Goal: Information Seeking & Learning: Learn about a topic

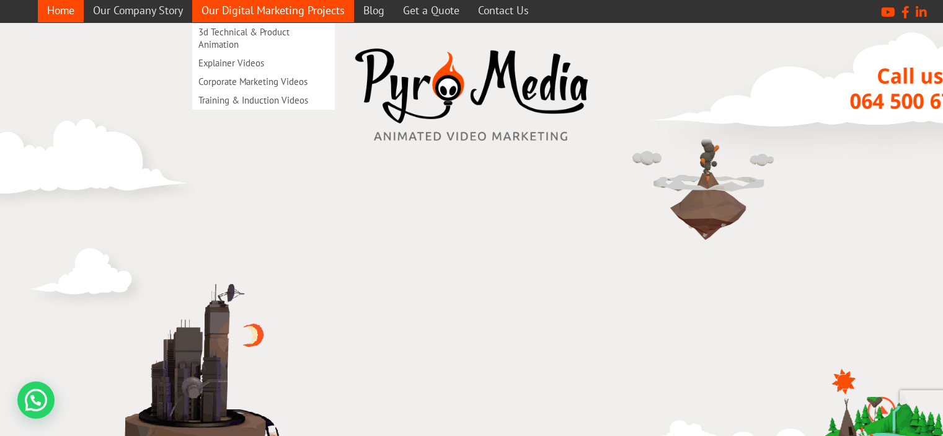
click at [259, 14] on link "Our Digital Marketing Projects" at bounding box center [273, 10] width 162 height 24
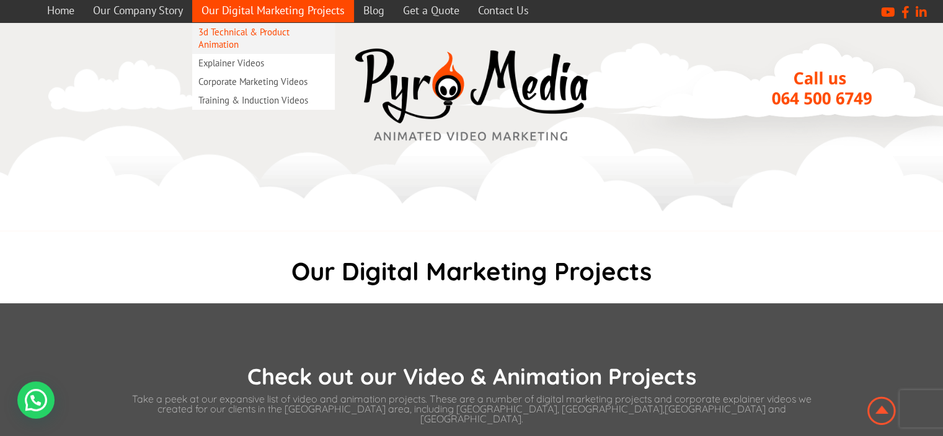
click at [216, 45] on link "3d Technical & Product Animation" at bounding box center [263, 38] width 143 height 31
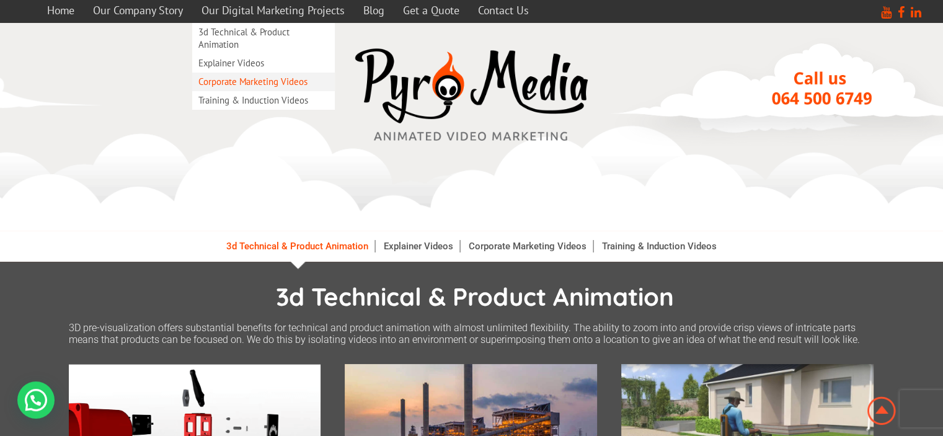
click at [240, 81] on link "Corporate Marketing Videos" at bounding box center [263, 82] width 143 height 19
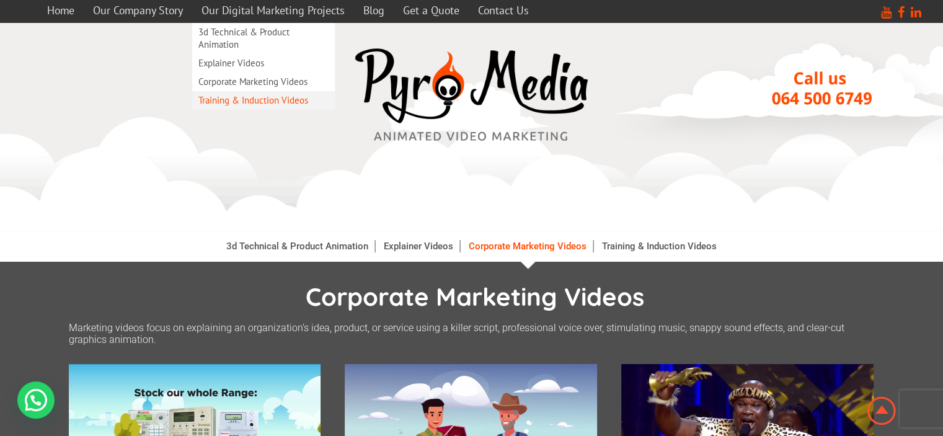
click at [250, 101] on link "Training & Induction Videos" at bounding box center [263, 100] width 143 height 19
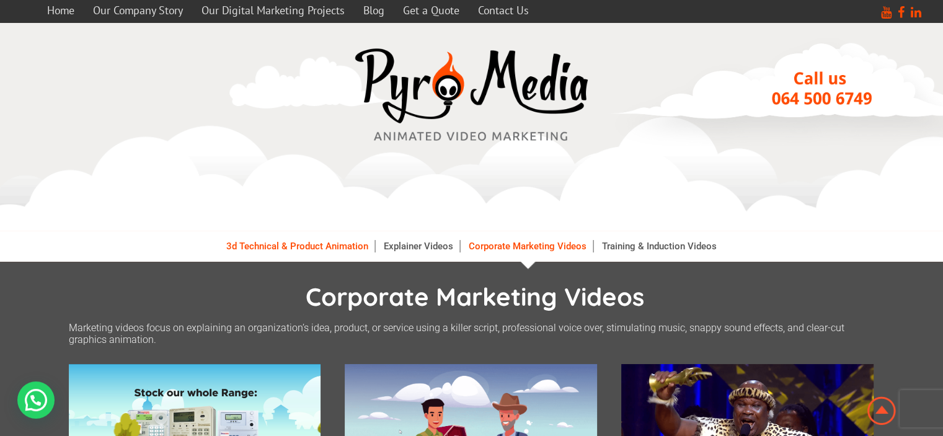
click at [277, 246] on link "3d Technical & Product Animation" at bounding box center [297, 246] width 155 height 12
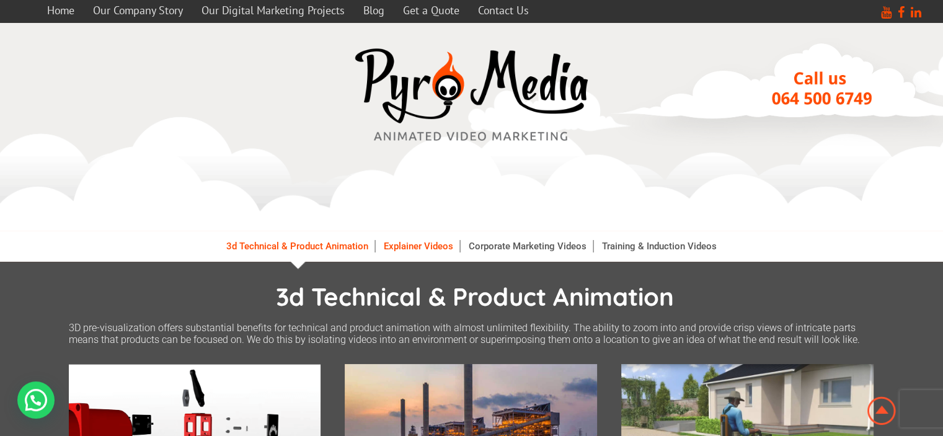
click at [404, 244] on link "Explainer Videos" at bounding box center [419, 246] width 82 height 12
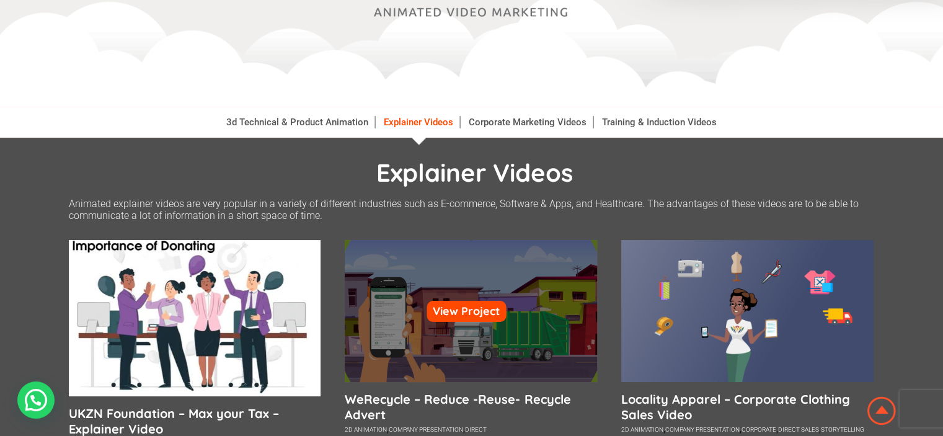
scroll to position [186, 0]
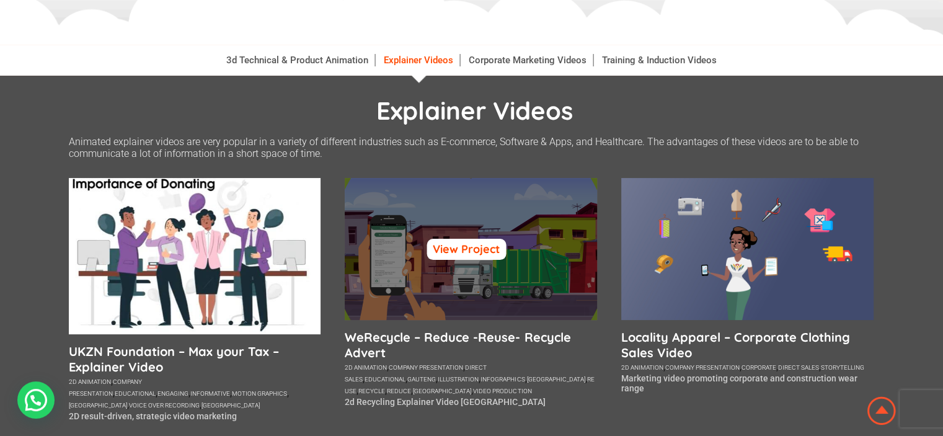
click at [456, 246] on link "View Project" at bounding box center [466, 249] width 79 height 21
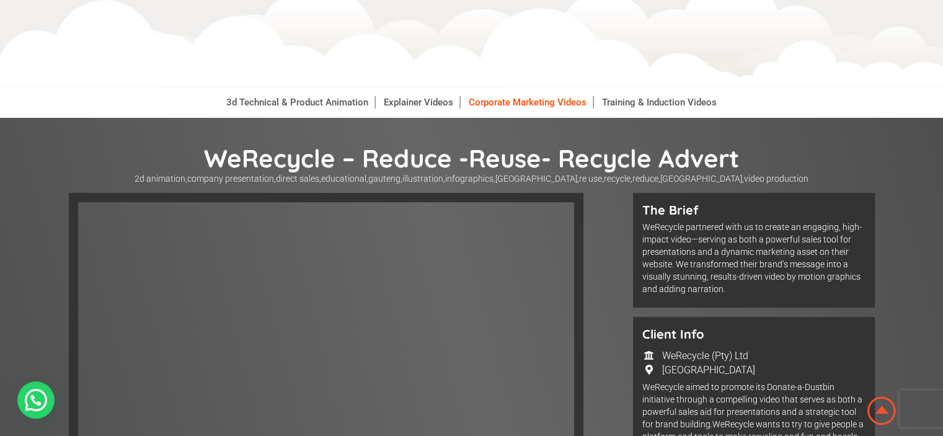
scroll to position [248, 0]
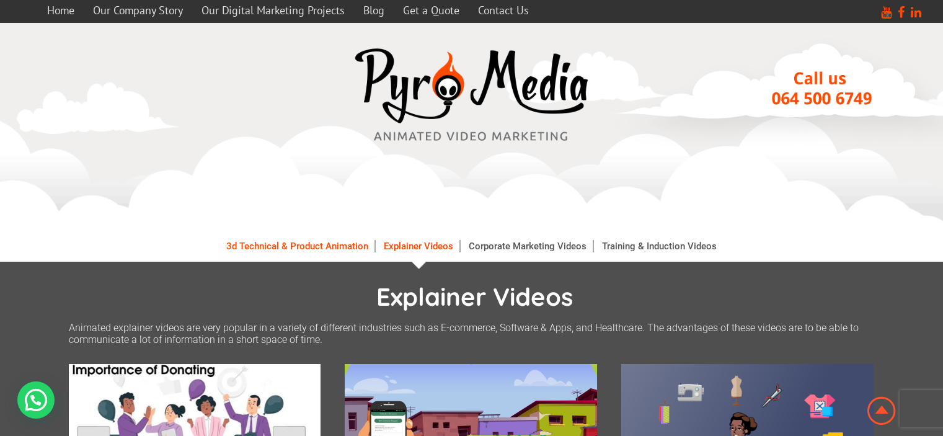
scroll to position [186, 0]
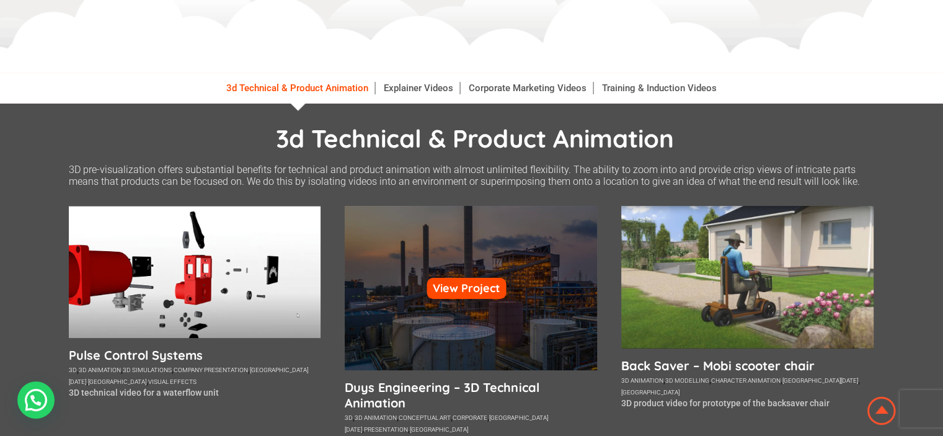
scroll to position [186, 0]
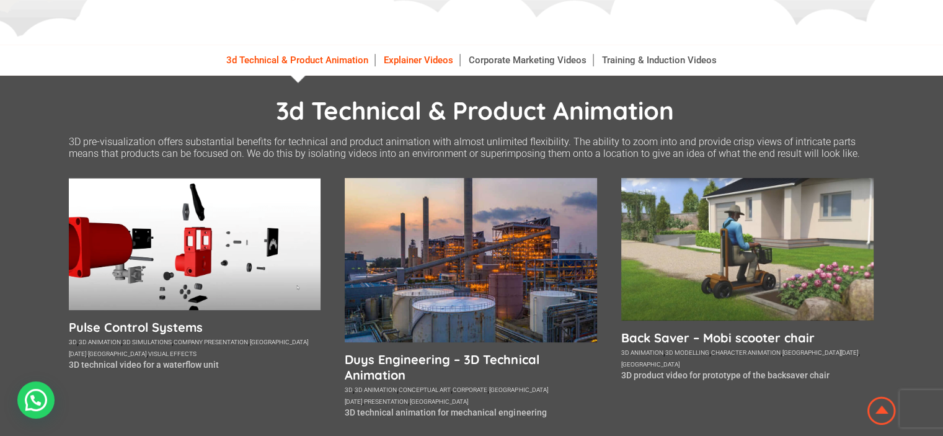
click at [419, 63] on link "Explainer Videos" at bounding box center [419, 60] width 82 height 12
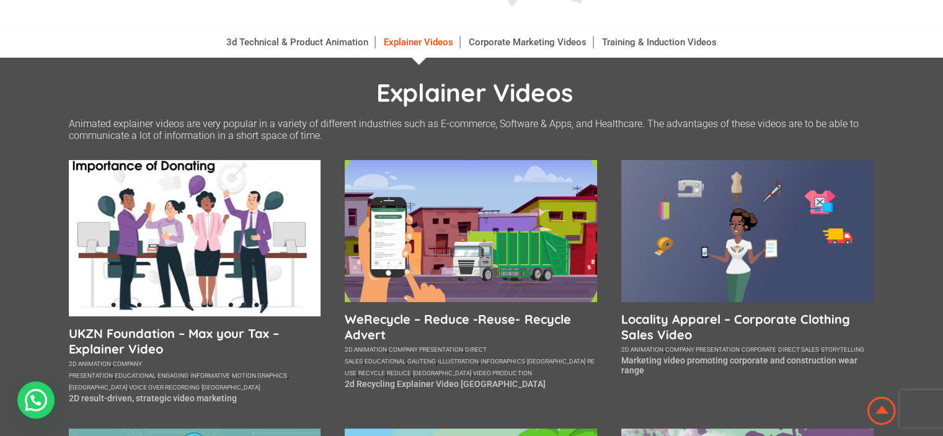
scroll to position [248, 0]
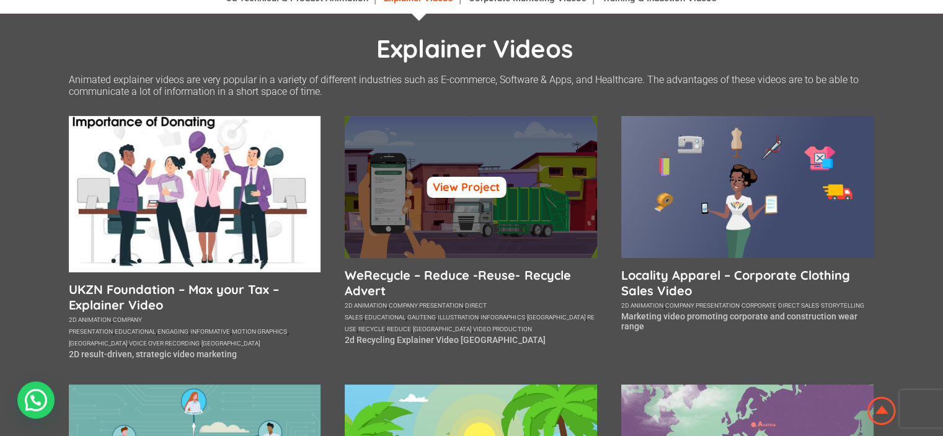
click at [469, 185] on link "View Project" at bounding box center [466, 187] width 79 height 21
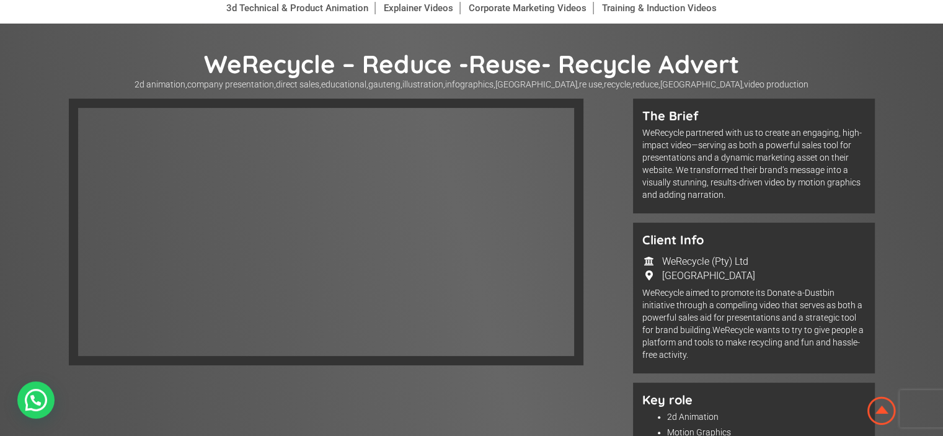
scroll to position [248, 0]
